Goal: Task Accomplishment & Management: Use online tool/utility

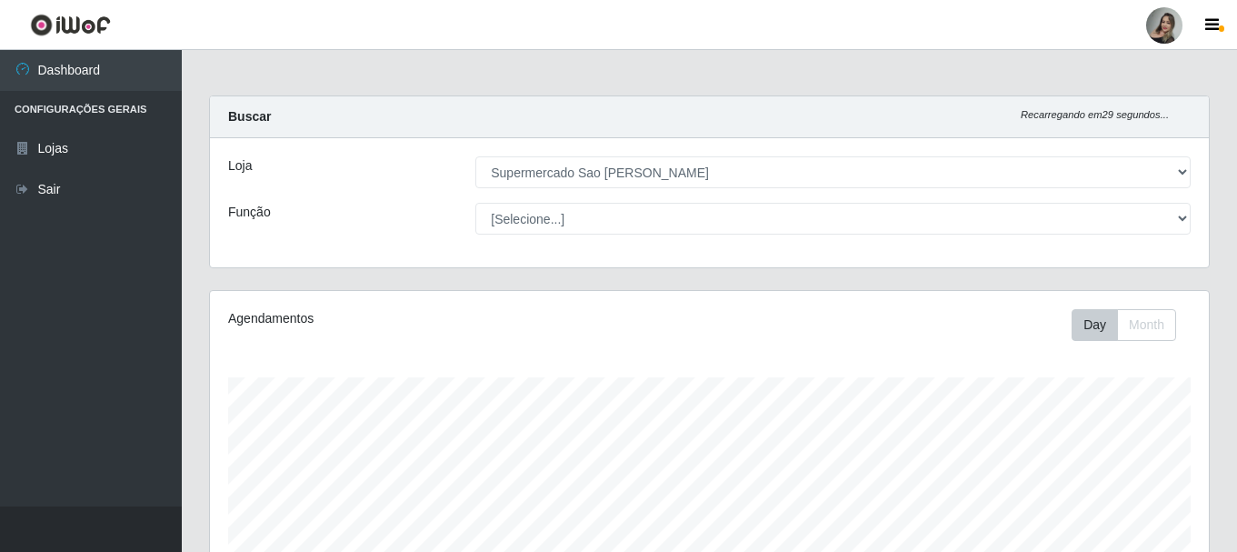
select select "383"
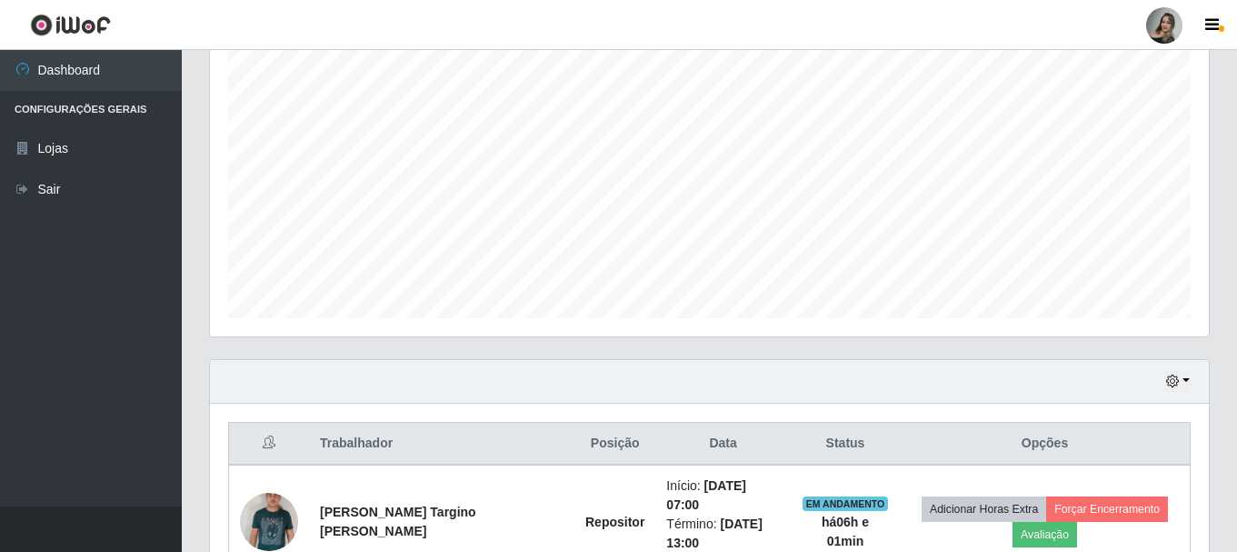
scroll to position [521, 0]
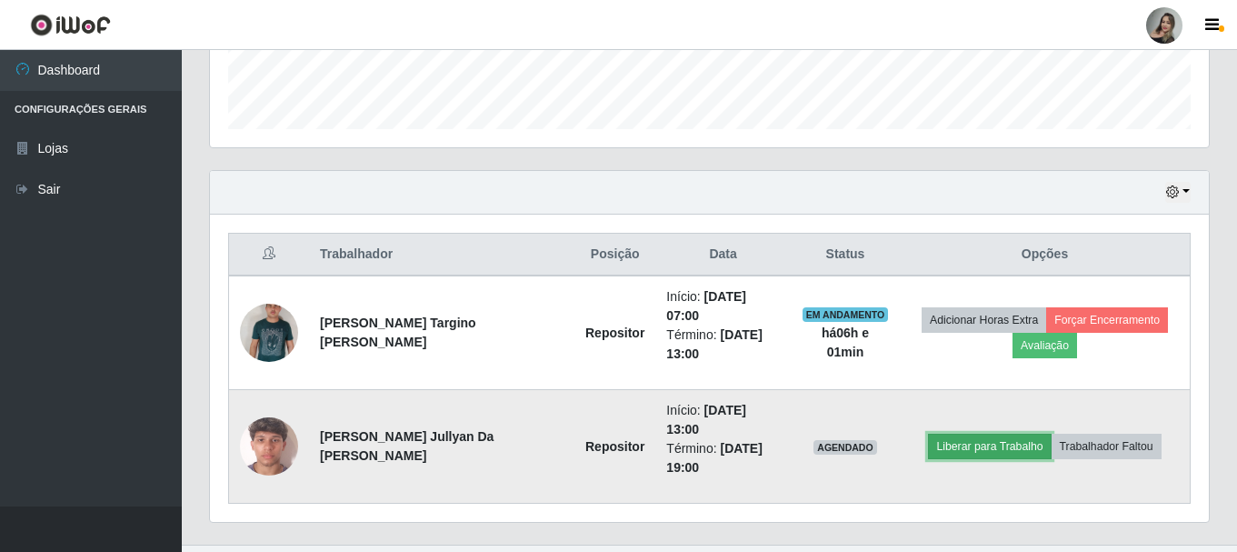
click at [995, 433] on button "Liberar para Trabalho" at bounding box center [989, 445] width 123 height 25
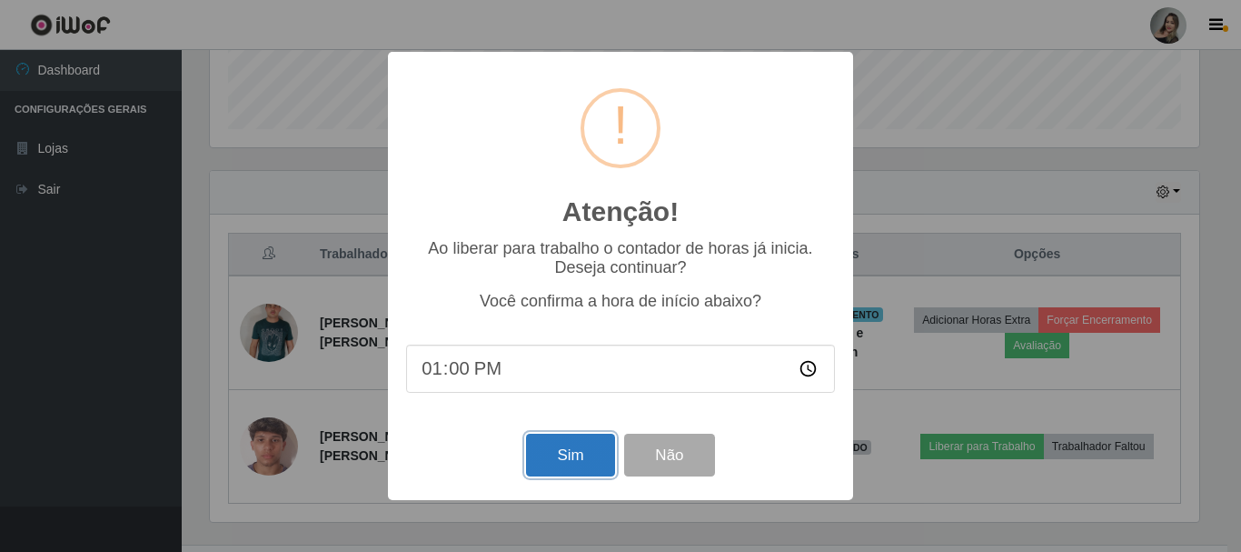
click at [542, 468] on button "Sim" at bounding box center [570, 454] width 88 height 43
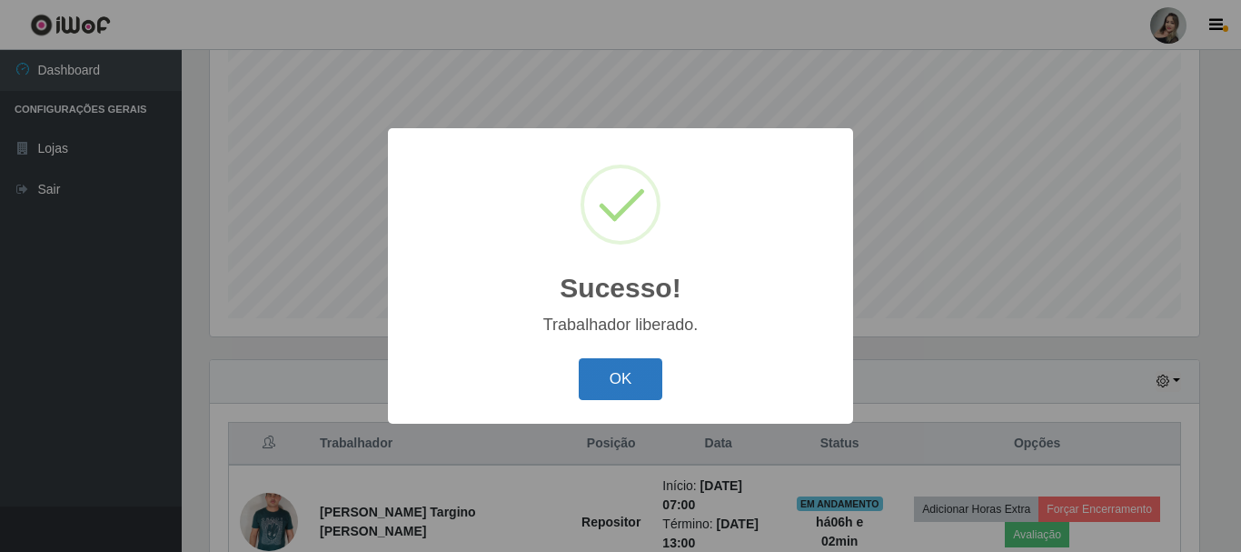
click at [645, 374] on button "OK" at bounding box center [621, 379] width 85 height 43
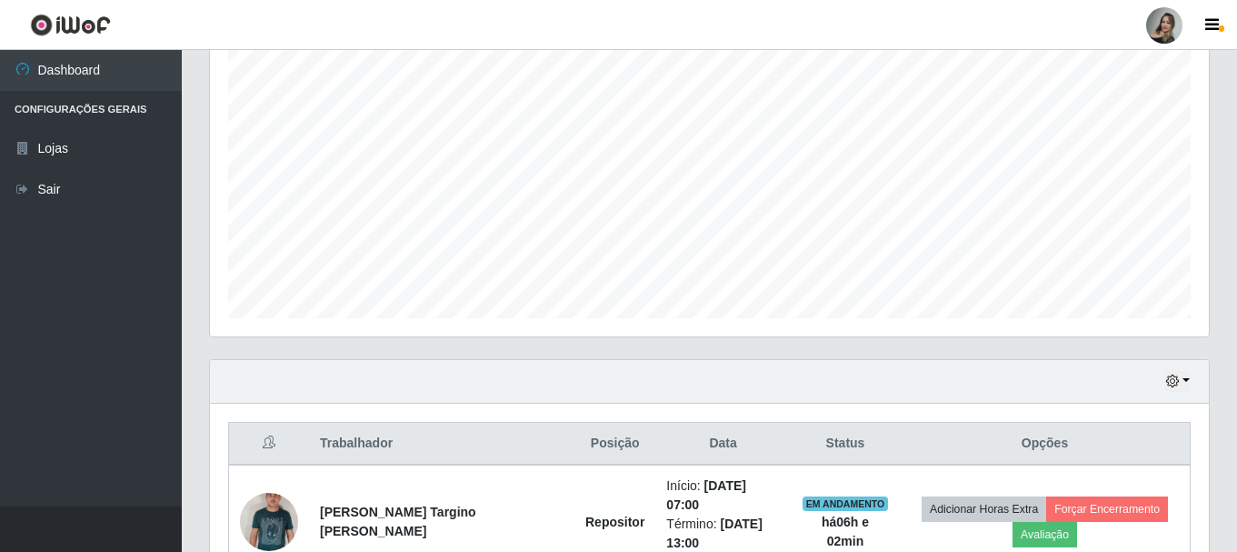
scroll to position [521, 0]
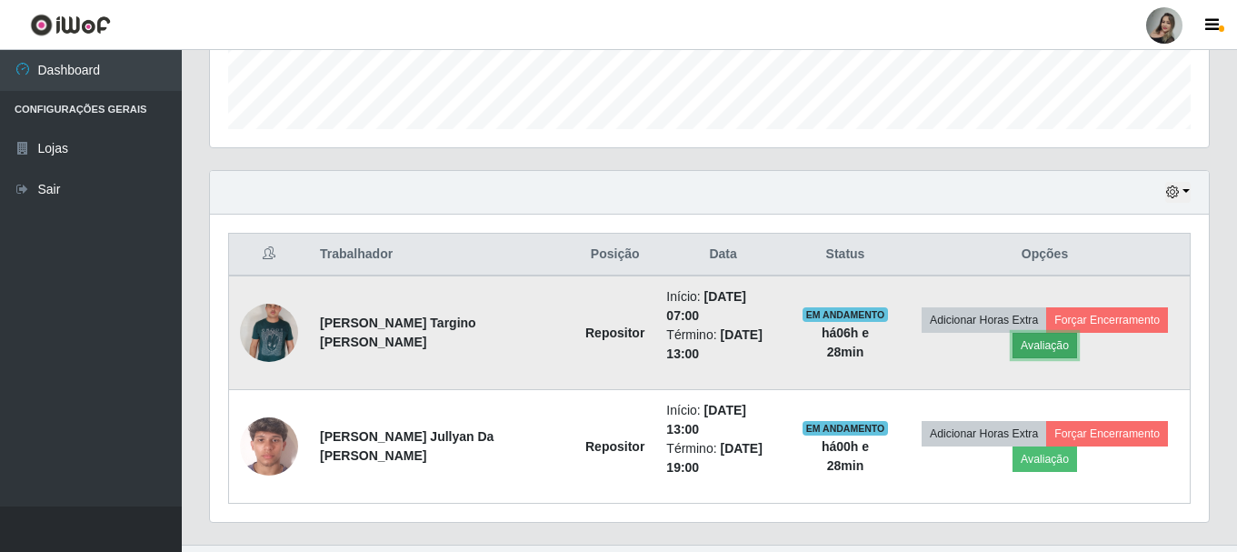
click at [1041, 345] on button "Avaliação" at bounding box center [1044, 345] width 65 height 25
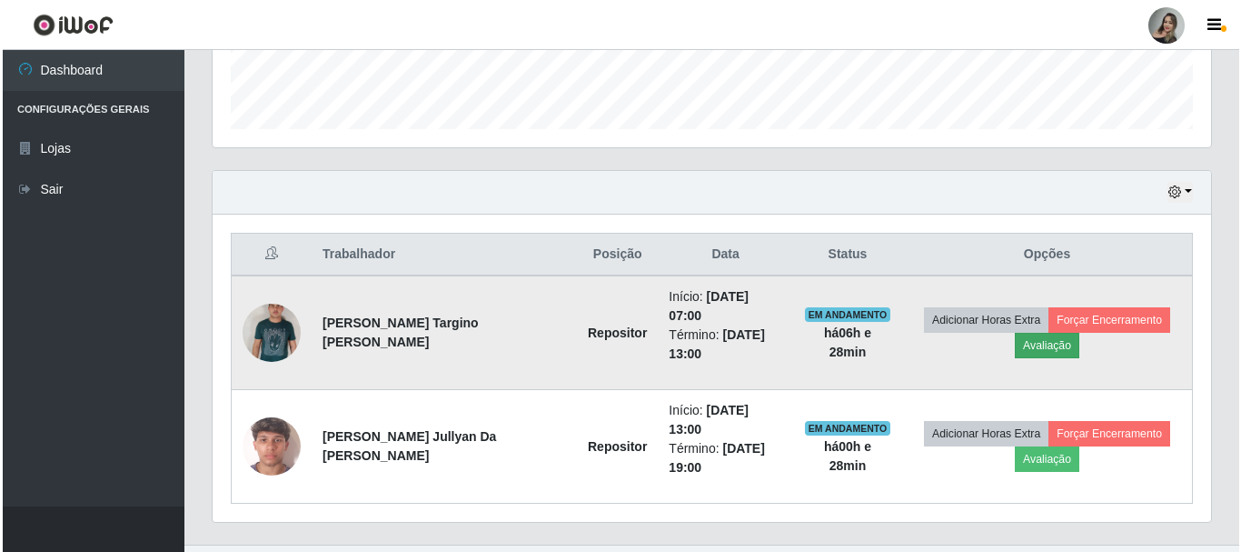
scroll to position [377, 990]
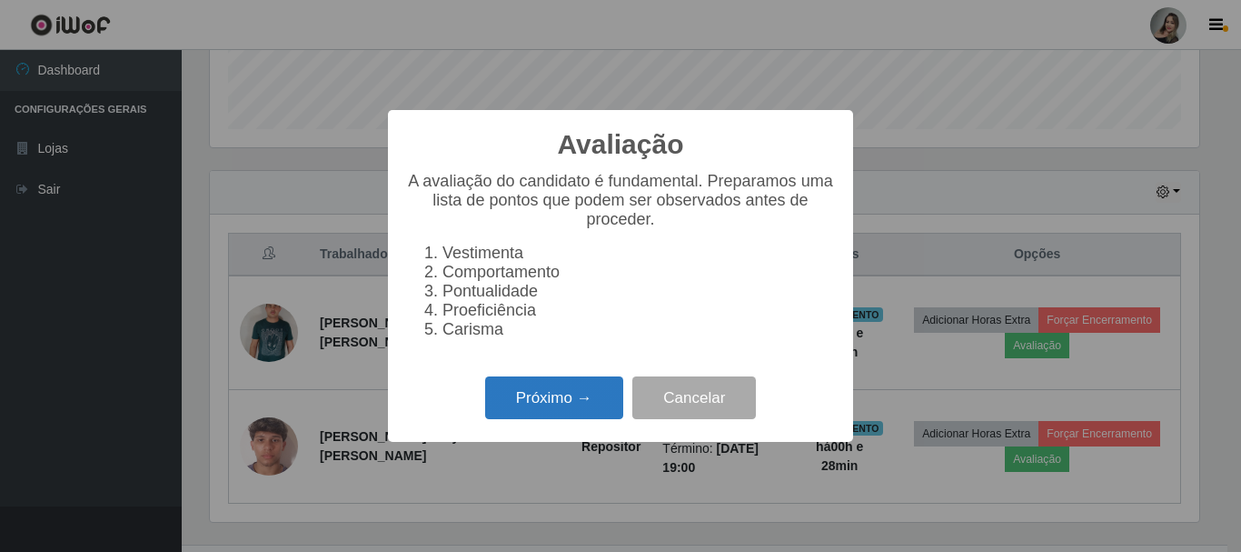
click at [558, 414] on button "Próximo →" at bounding box center [554, 397] width 138 height 43
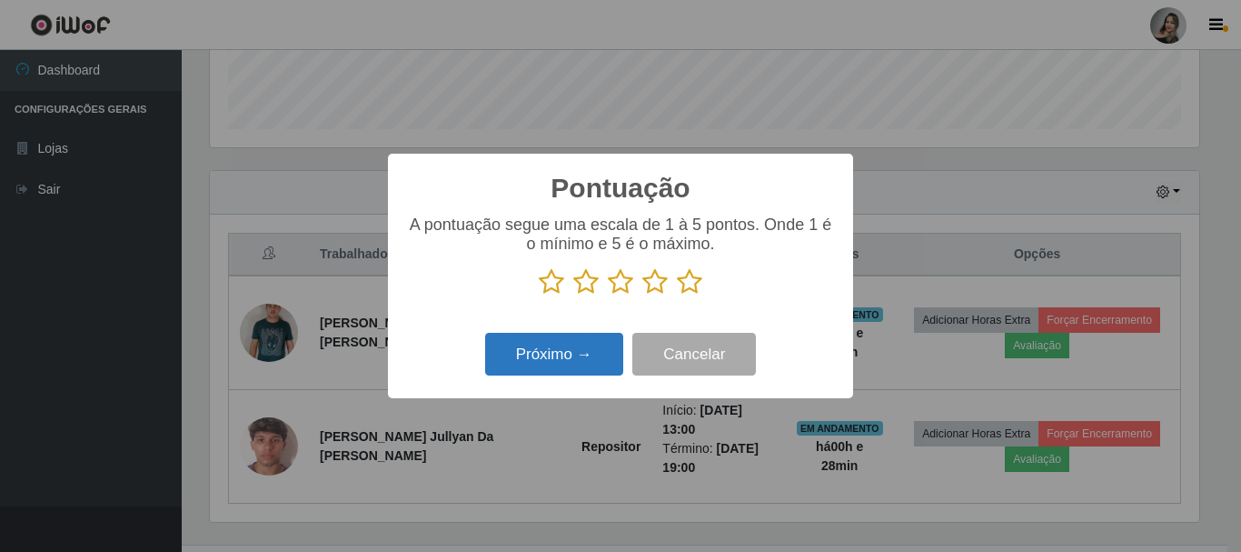
scroll to position [908330, 907718]
click at [588, 284] on icon at bounding box center [585, 281] width 25 height 27
click at [573, 295] on input "radio" at bounding box center [573, 295] width 0 height 0
click at [571, 367] on button "Próximo →" at bounding box center [554, 354] width 138 height 43
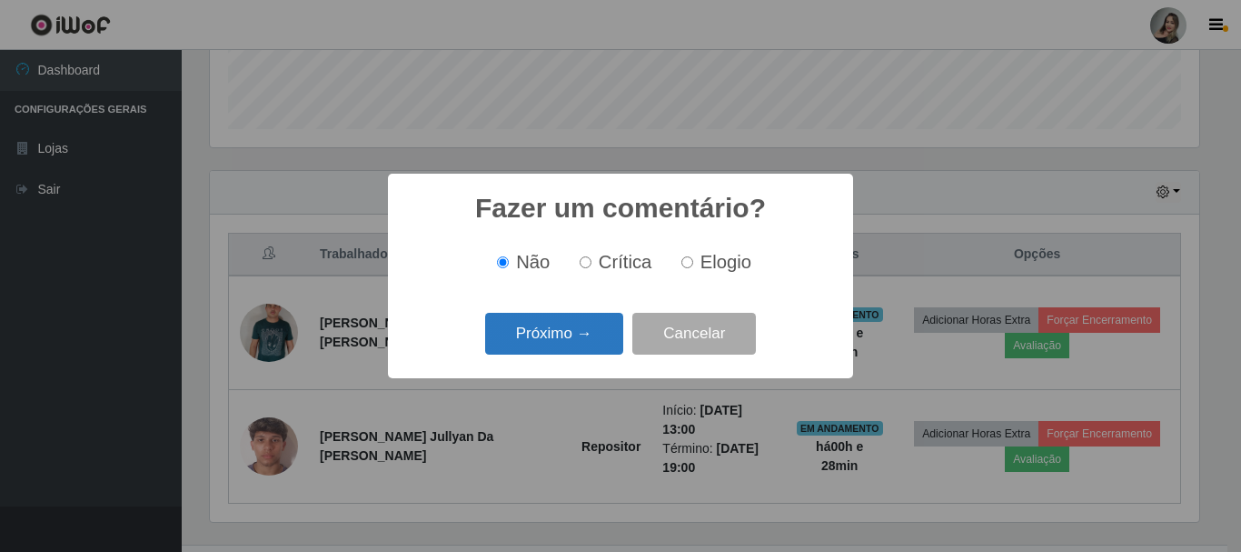
click at [512, 338] on button "Próximo →" at bounding box center [554, 334] width 138 height 43
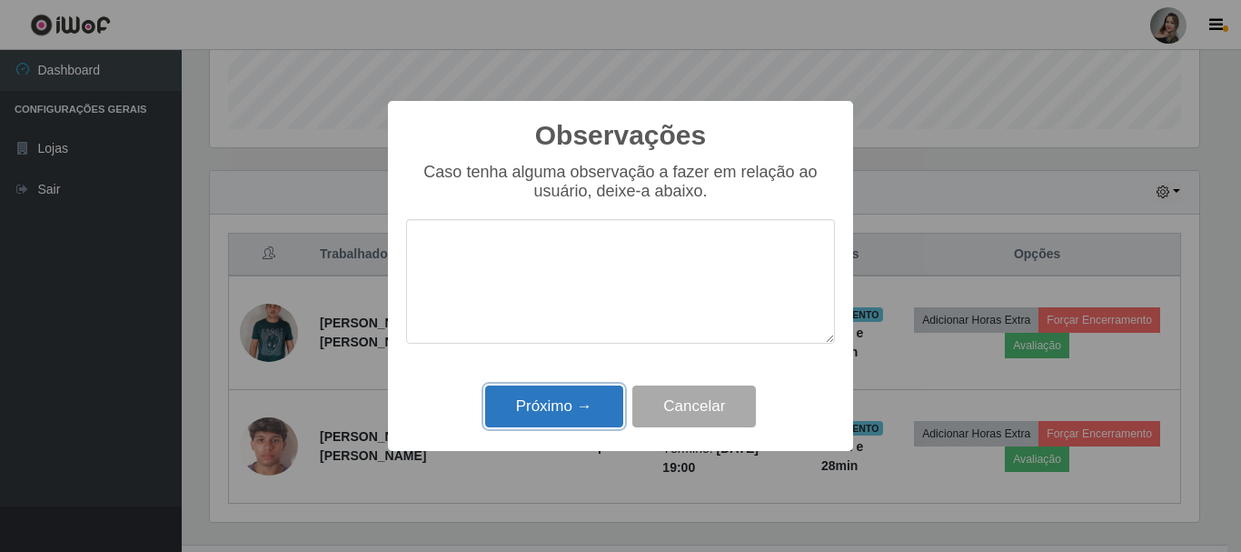
click at [593, 414] on button "Próximo →" at bounding box center [554, 406] width 138 height 43
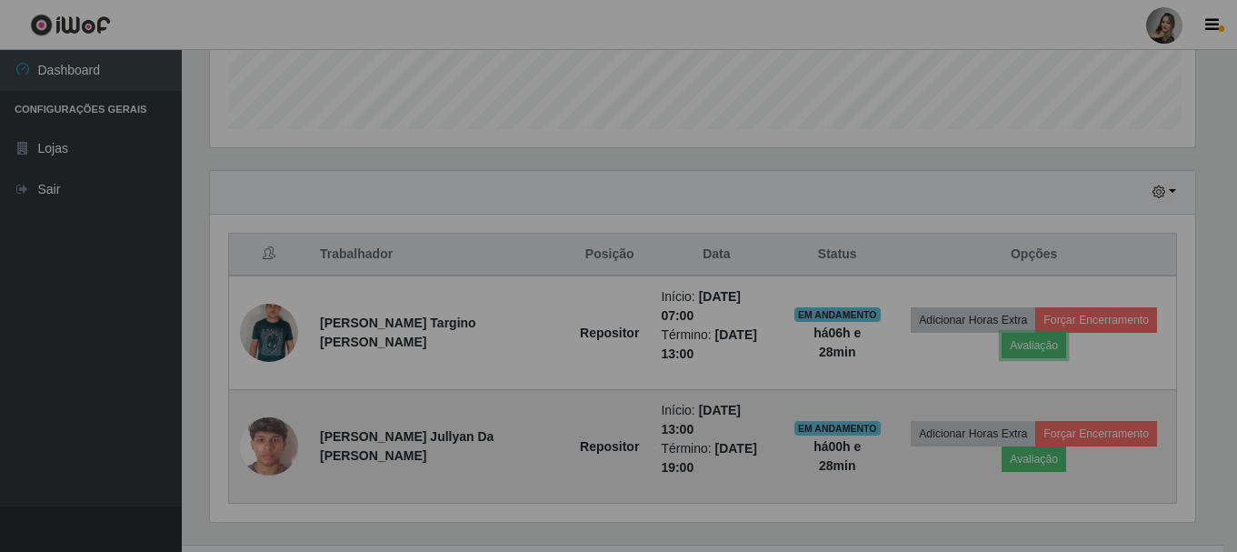
scroll to position [377, 999]
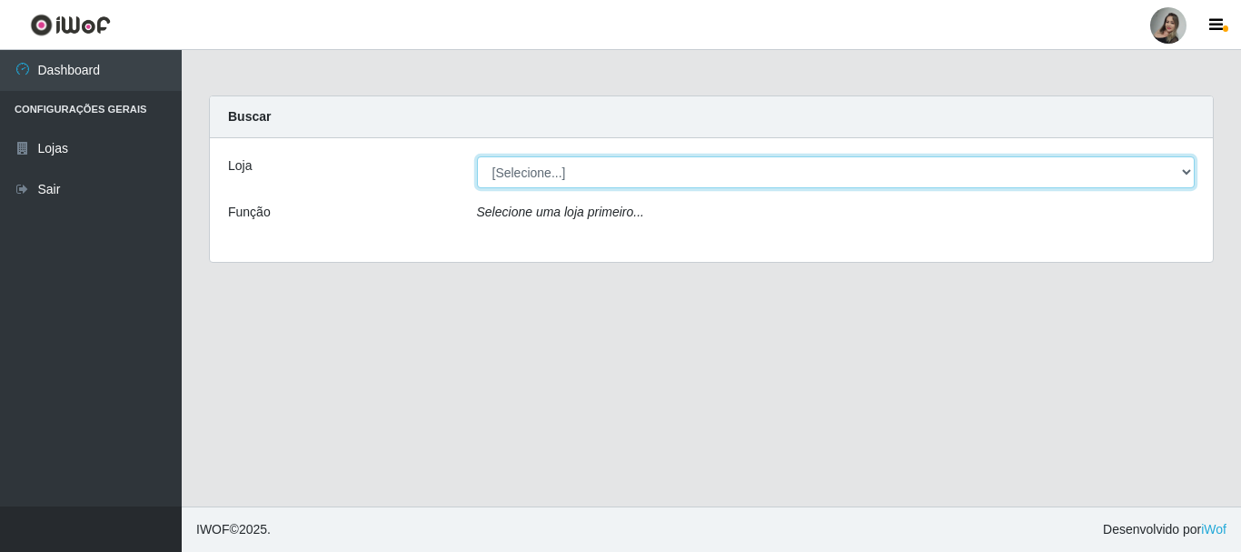
click at [619, 187] on select "[Selecione...] Supermercado Sao Francisco - Amarante" at bounding box center [836, 172] width 719 height 32
select select "383"
click at [477, 156] on select "[Selecione...] Supermercado Sao Francisco - Amarante" at bounding box center [836, 172] width 719 height 32
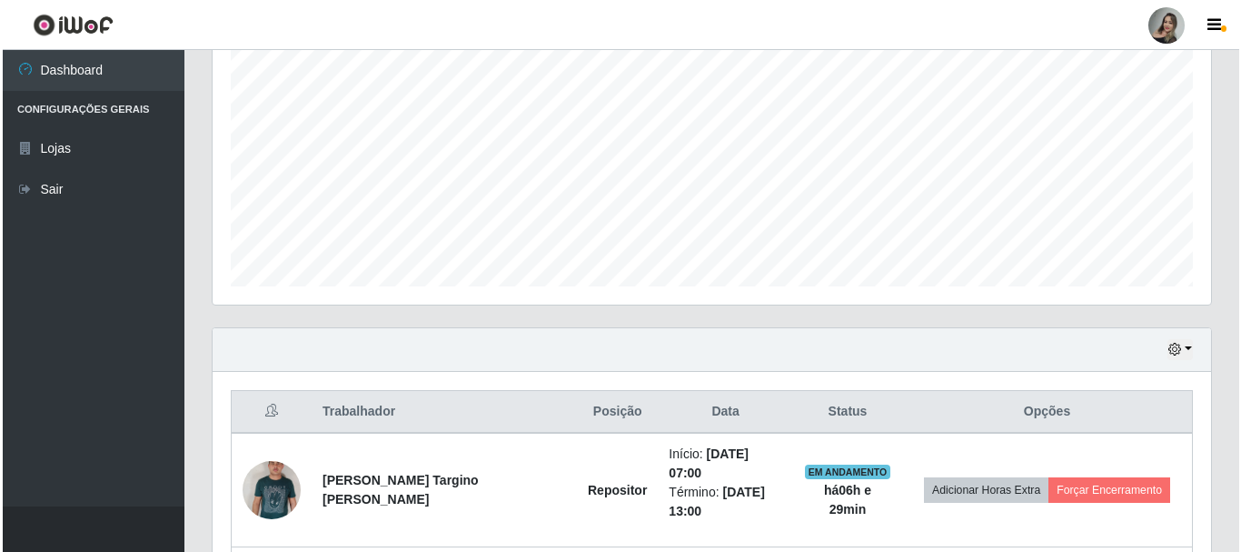
scroll to position [521, 0]
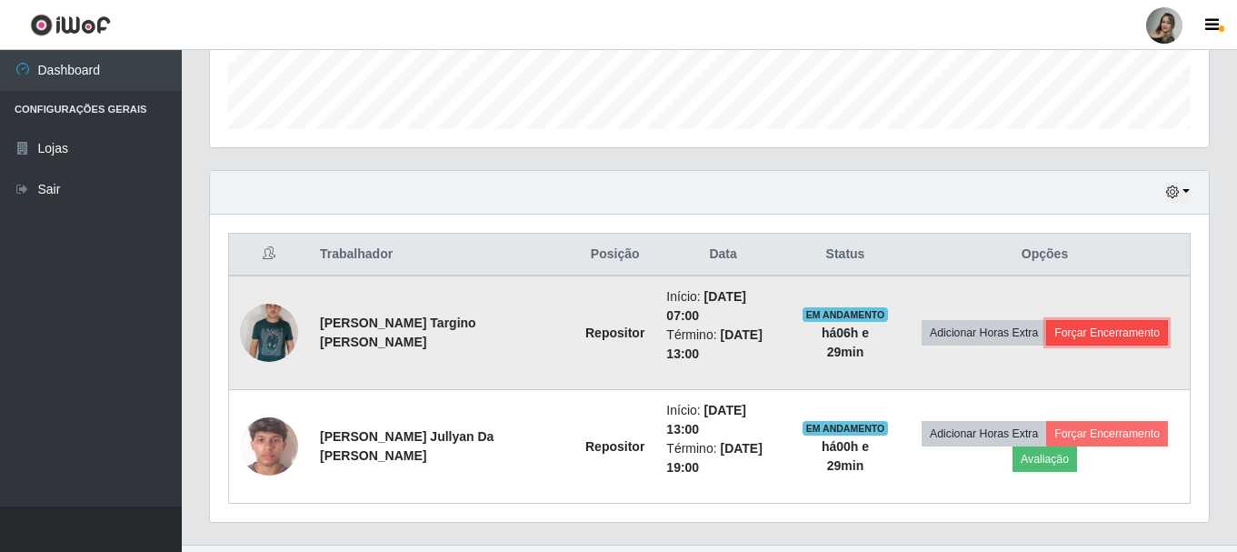
click at [1091, 328] on button "Forçar Encerramento" at bounding box center [1107, 332] width 122 height 25
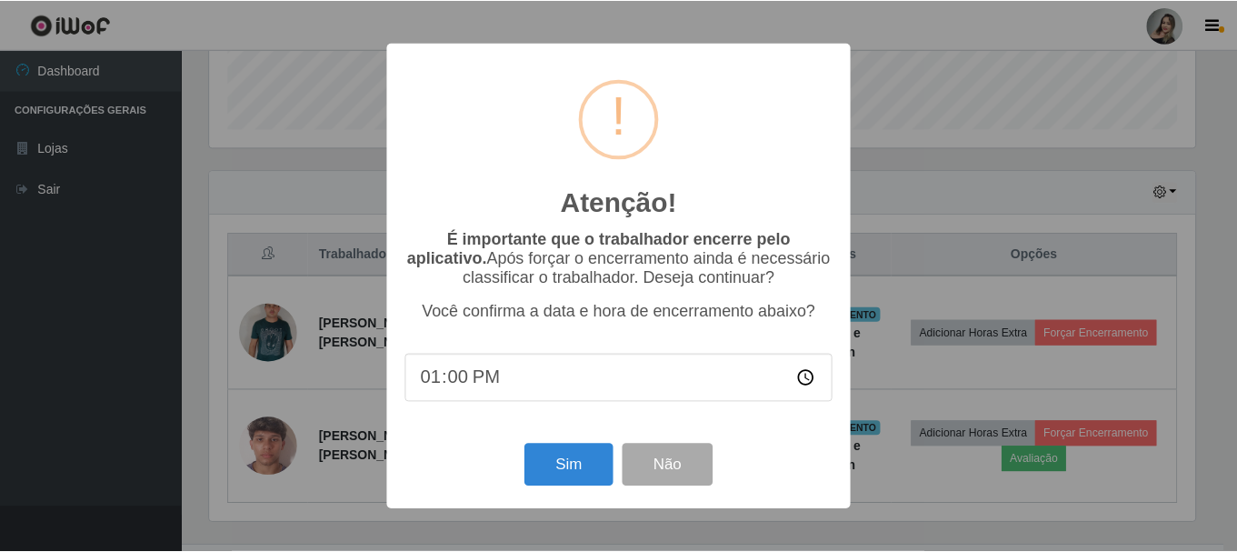
scroll to position [377, 990]
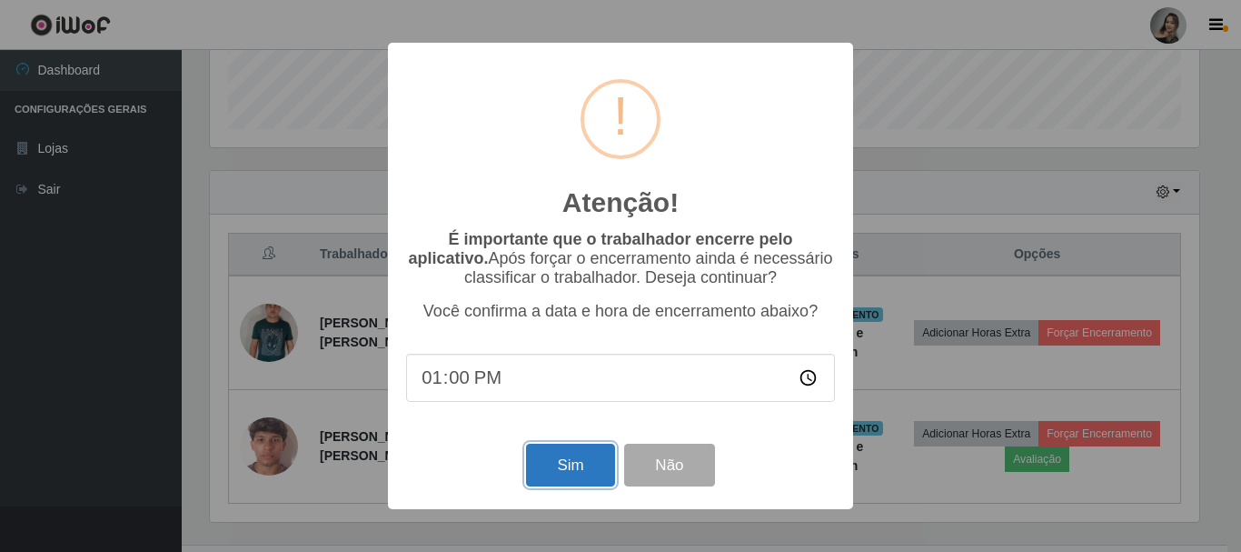
click at [563, 462] on button "Sim" at bounding box center [570, 464] width 88 height 43
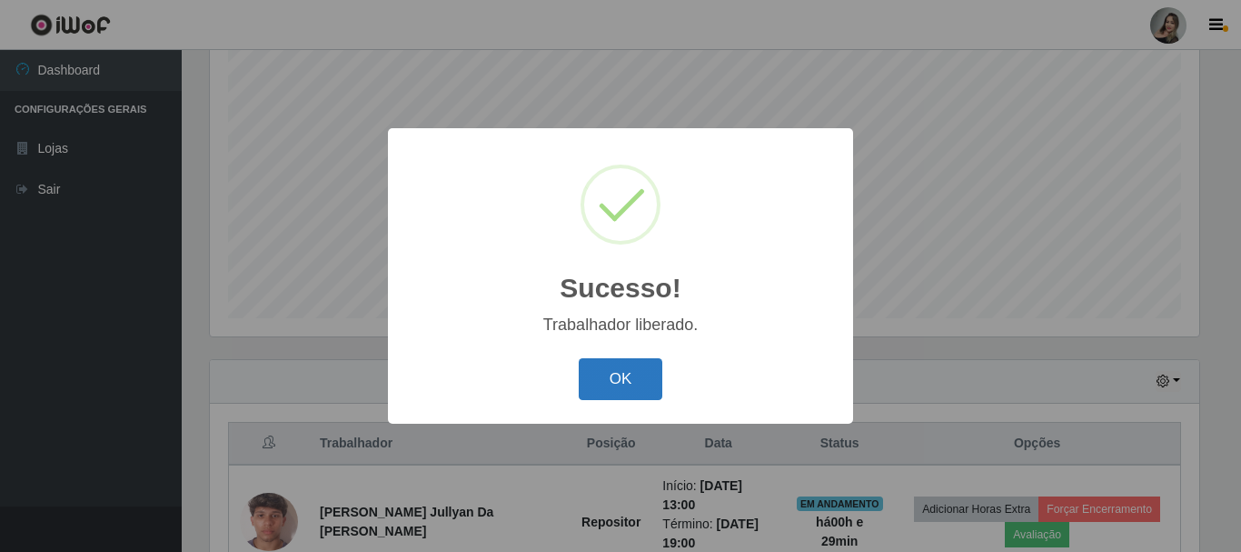
click at [641, 377] on button "OK" at bounding box center [621, 379] width 85 height 43
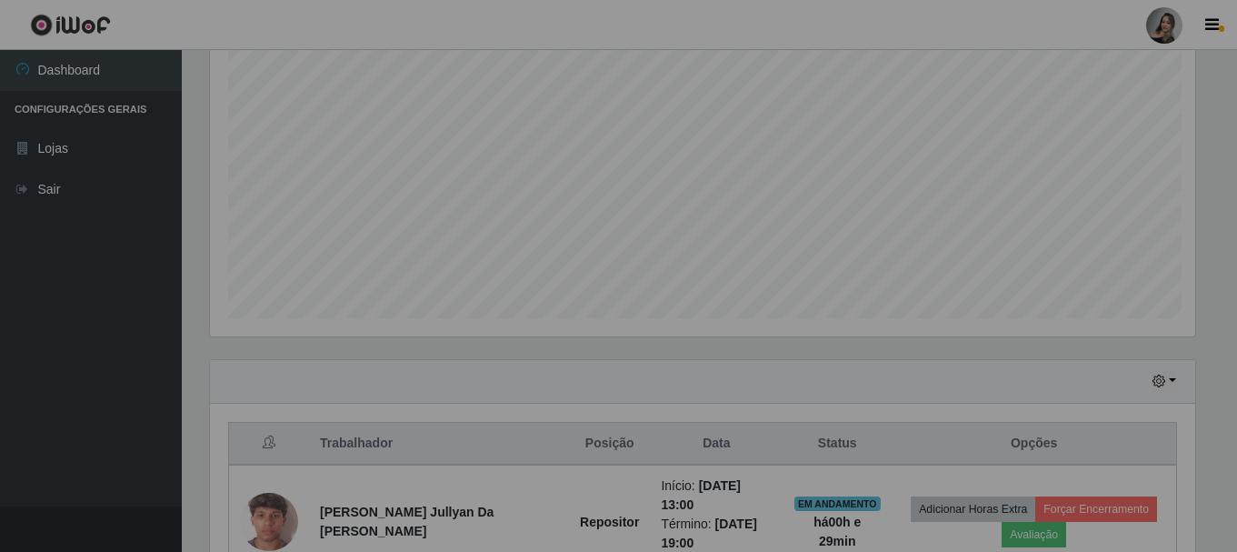
scroll to position [377, 999]
